Goal: Navigation & Orientation: Find specific page/section

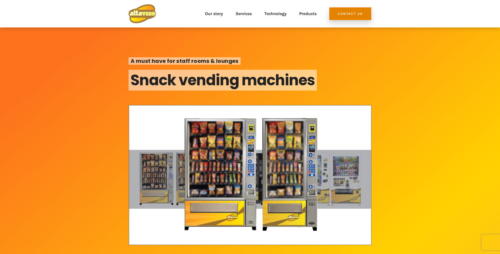
click at [214, 14] on link "Our story" at bounding box center [214, 13] width 18 height 19
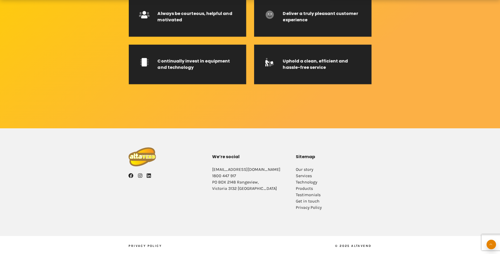
scroll to position [872, 0]
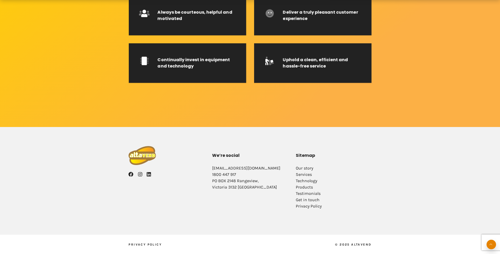
click at [307, 168] on link "Our story" at bounding box center [304, 167] width 17 height 5
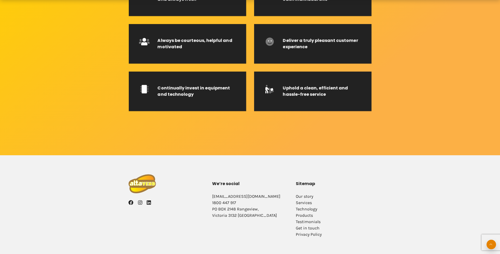
scroll to position [844, 0]
